Goal: Communication & Community: Connect with others

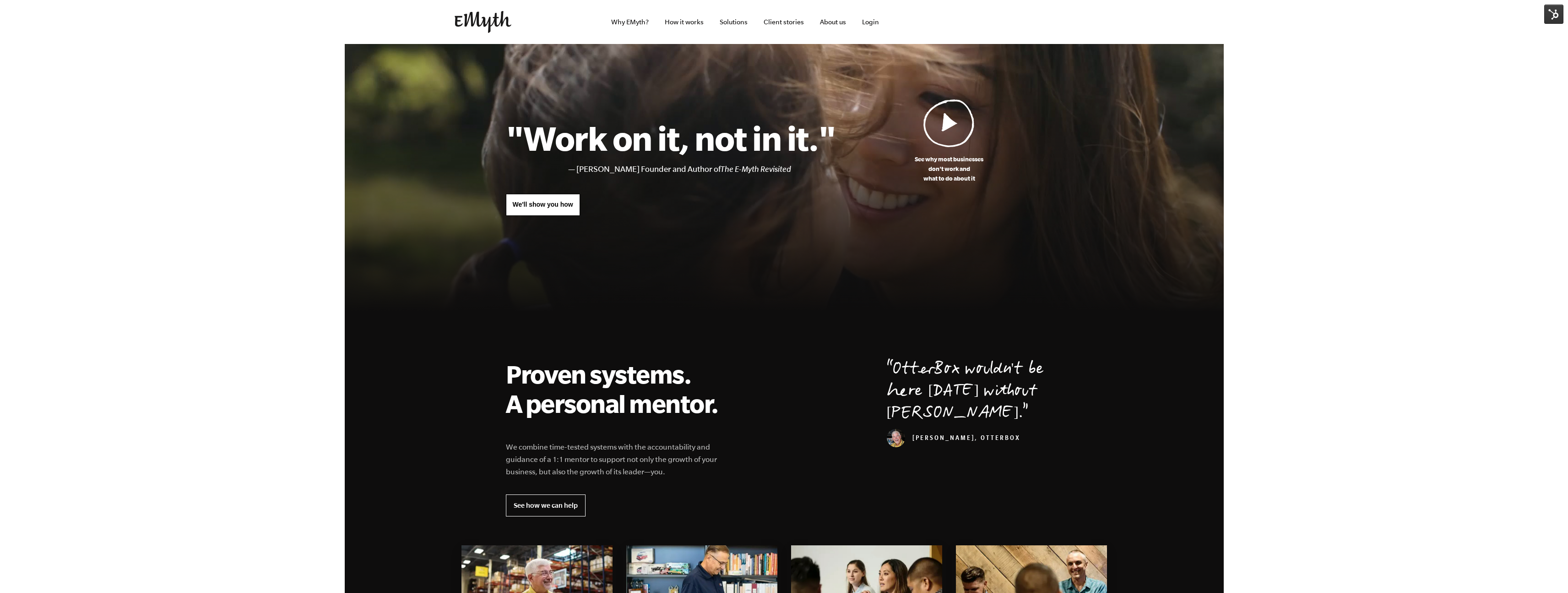
drag, startPoint x: 194, startPoint y: 240, endPoint x: 366, endPoint y: 150, distance: 194.1
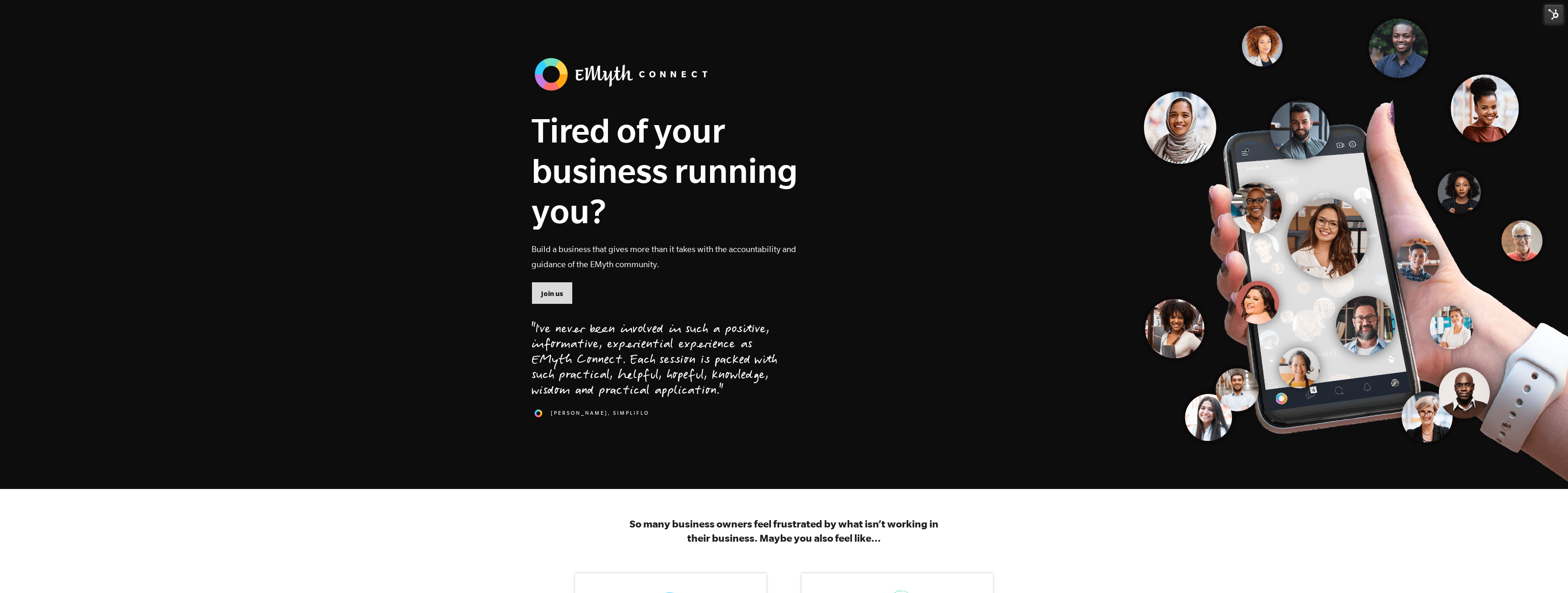
click at [544, 295] on span "Join us" at bounding box center [552, 293] width 22 height 10
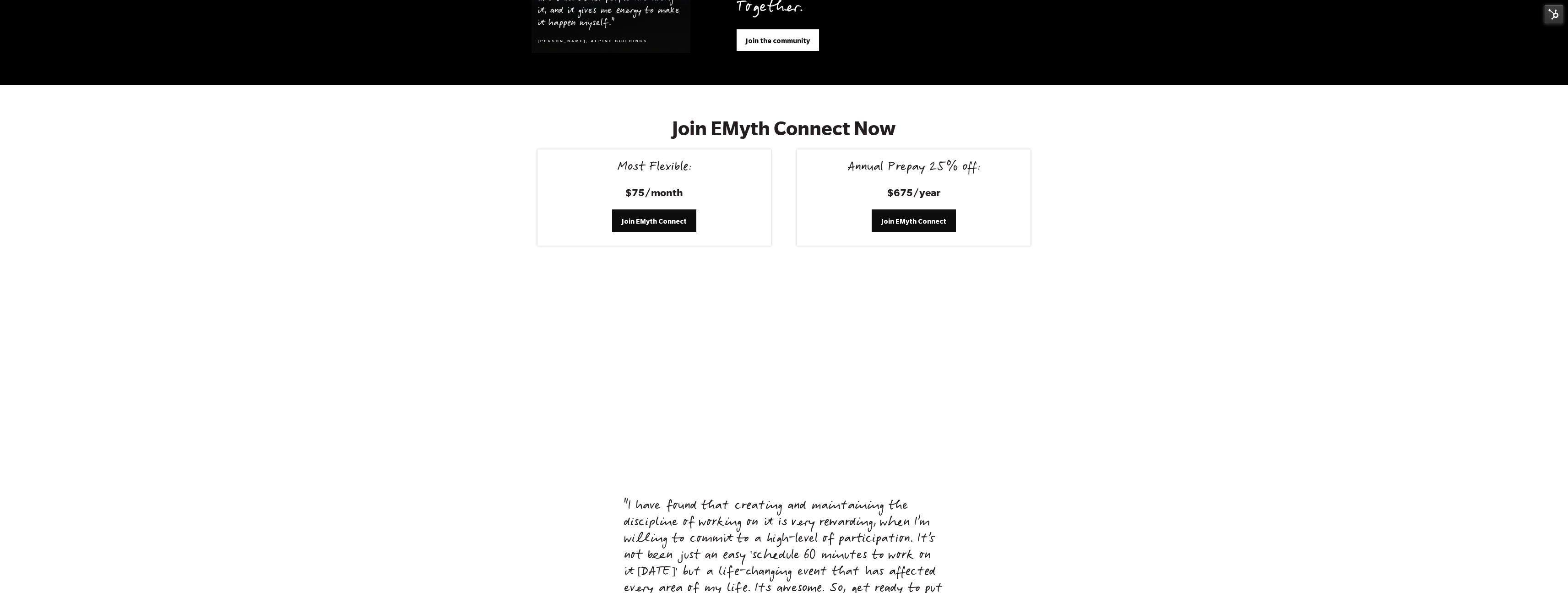
scroll to position [3769, 0]
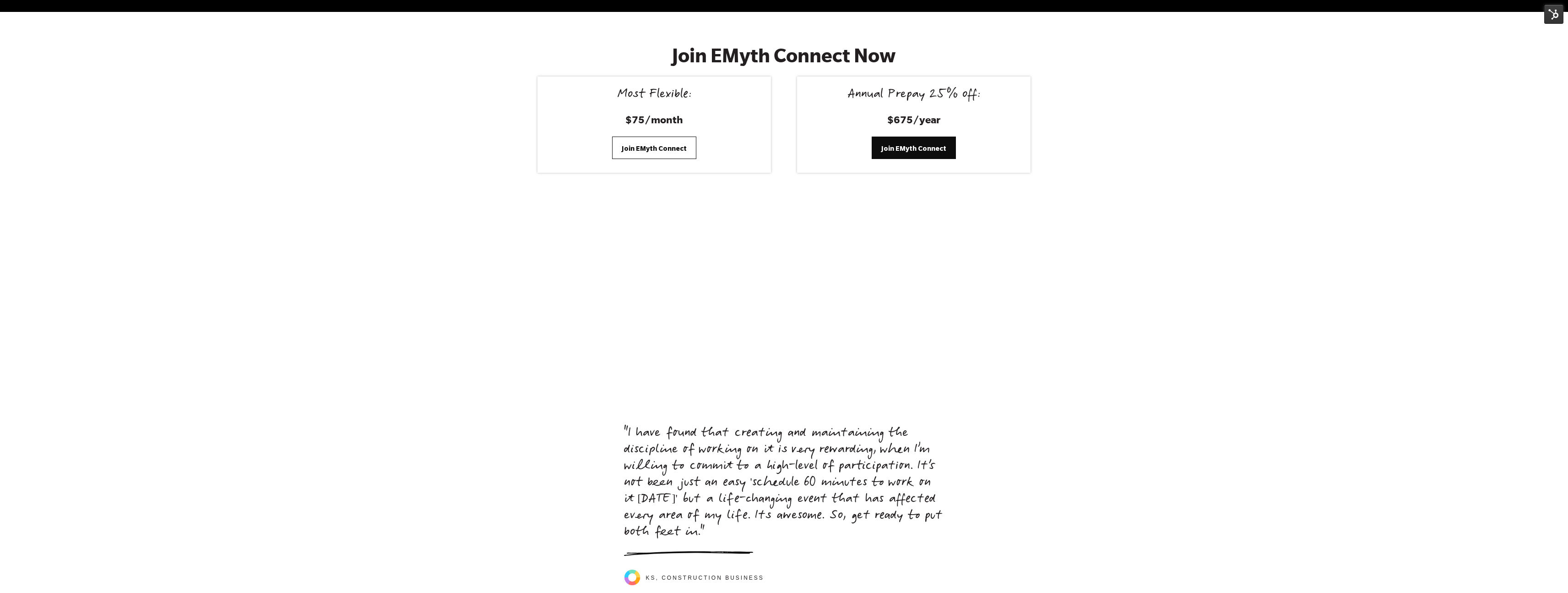
click at [679, 144] on span "Join EMyth Connect" at bounding box center [654, 148] width 65 height 10
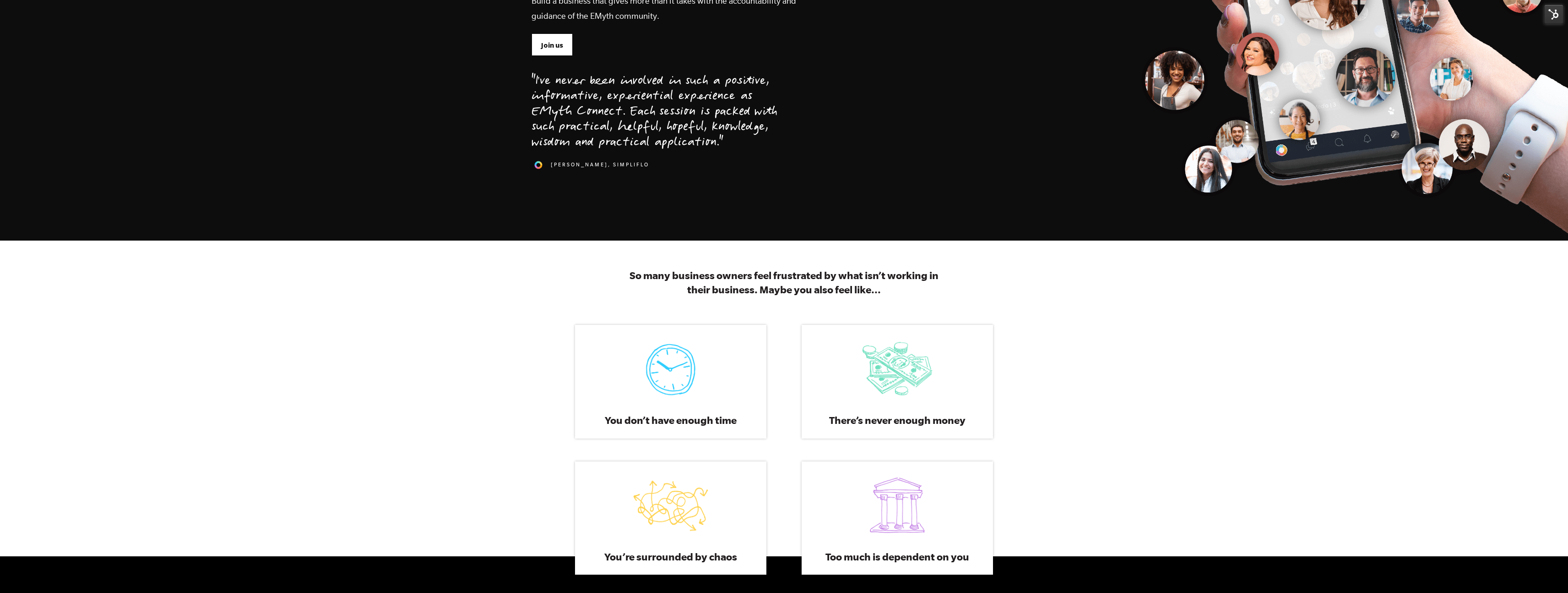
scroll to position [0, 0]
